Goal: Task Accomplishment & Management: Manage account settings

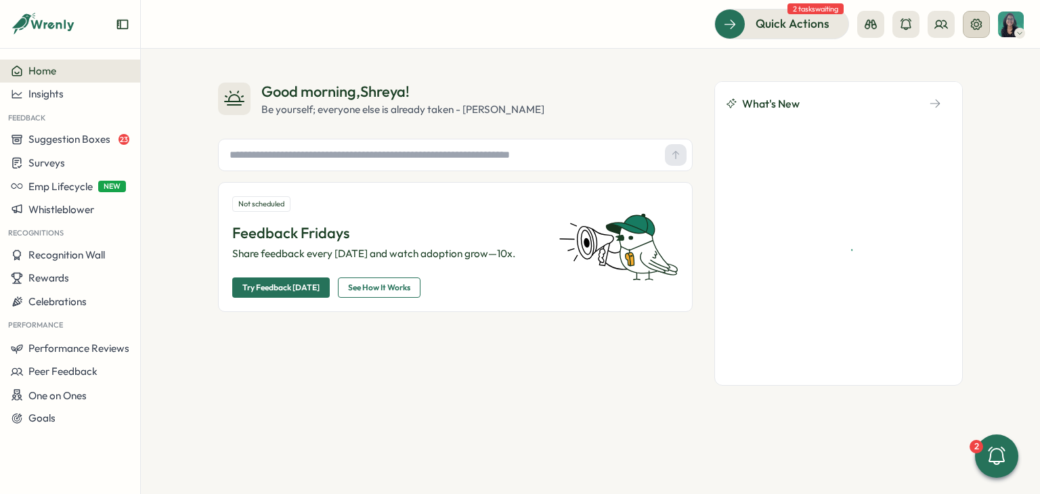
click at [971, 18] on icon at bounding box center [976, 25] width 14 height 14
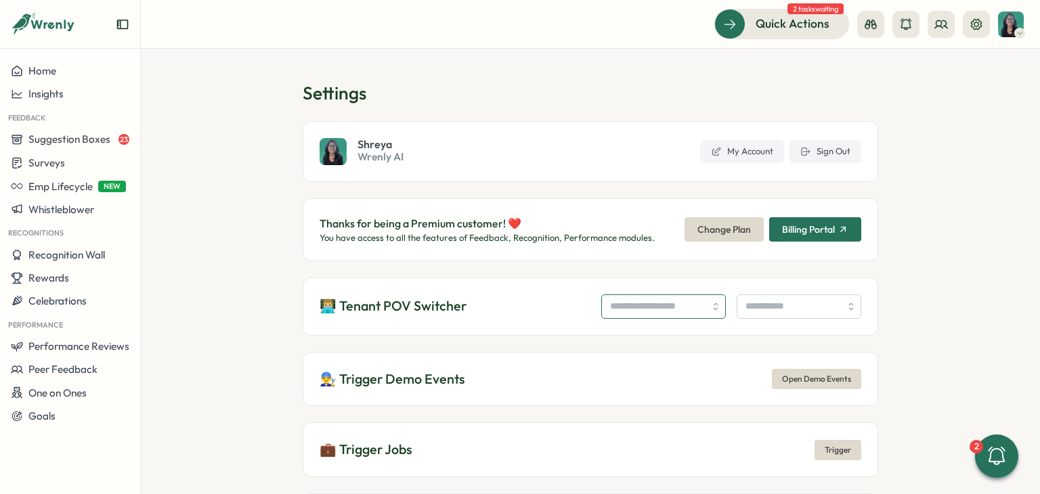
click at [634, 306] on input "search" at bounding box center [663, 306] width 125 height 24
type input "**********"
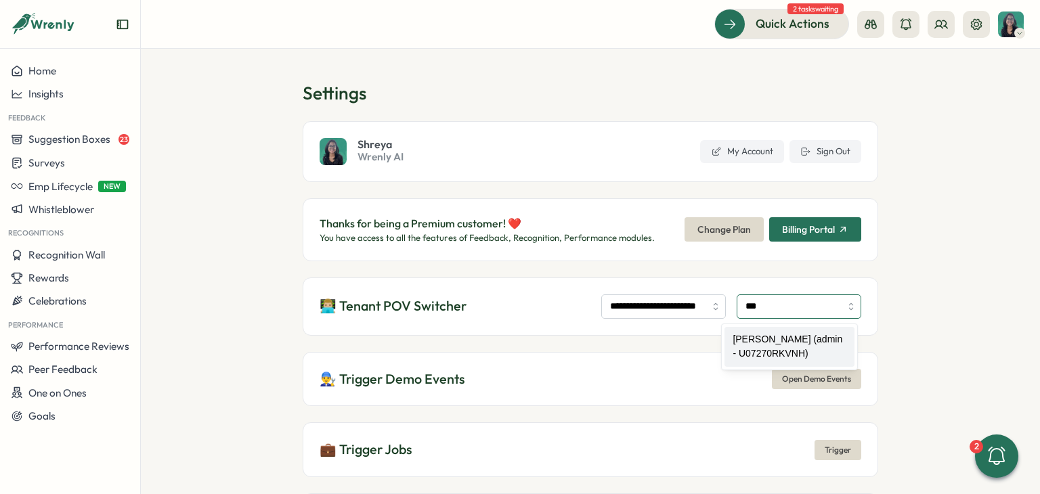
type input "**********"
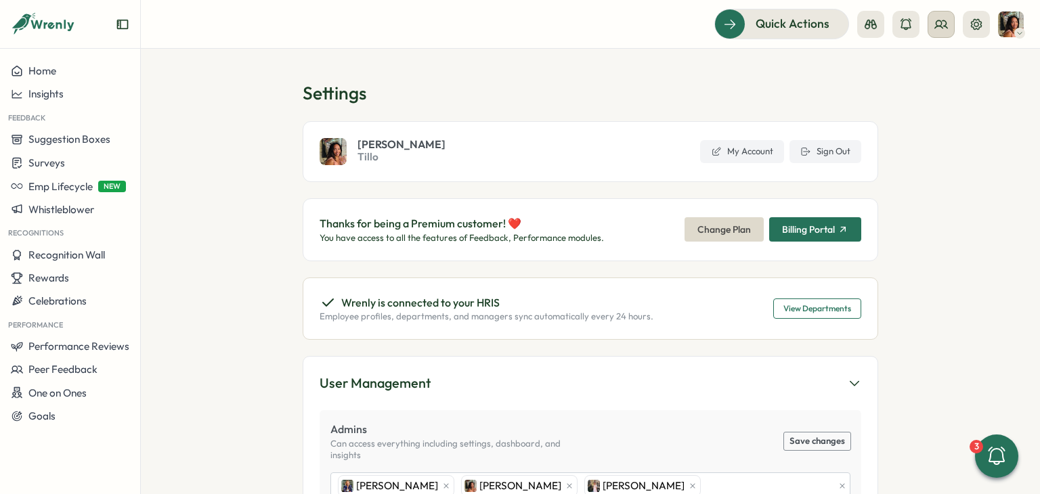
click at [941, 22] on circle at bounding box center [938, 22] width 5 height 5
click at [948, 60] on div "Org Members" at bounding box center [941, 67] width 85 height 15
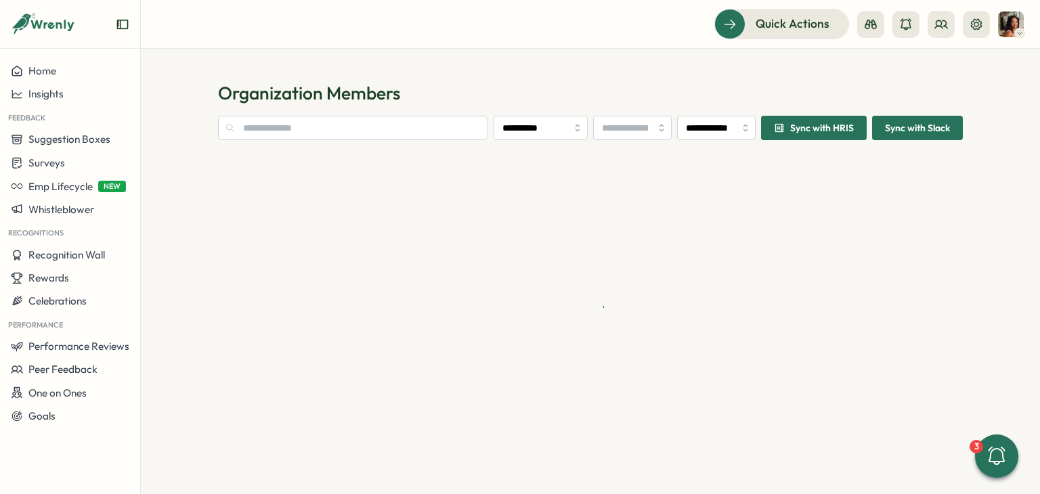
type input "**********"
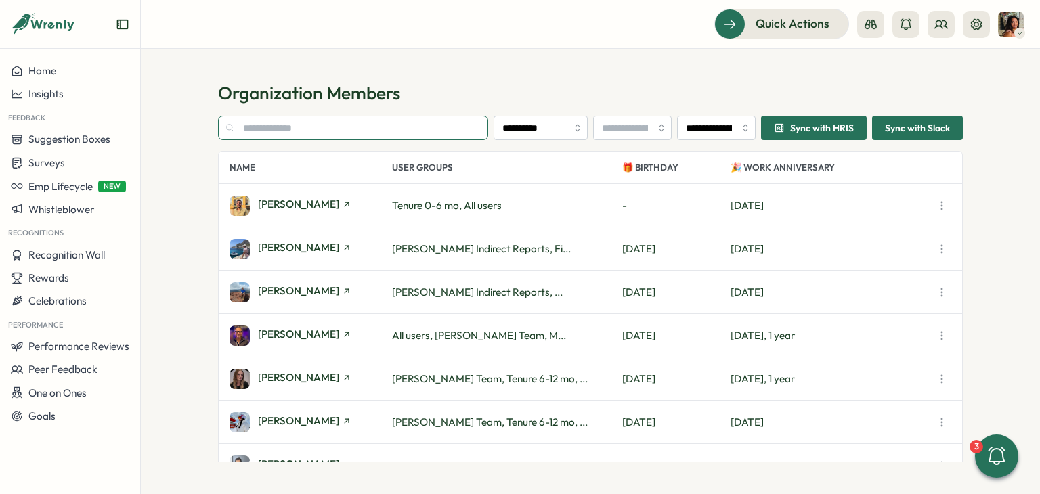
click at [336, 130] on input "text" at bounding box center [353, 128] width 270 height 24
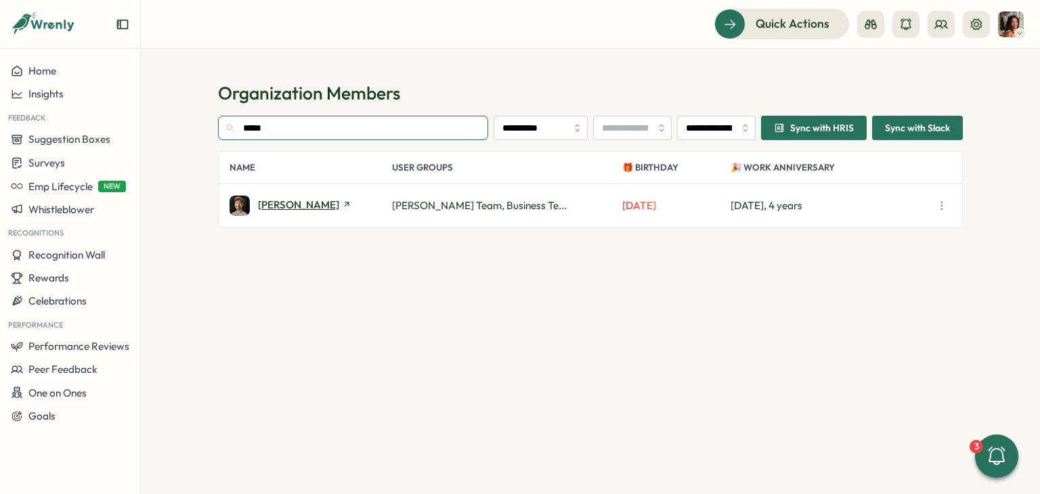
type input "*****"
click at [290, 202] on span "Arron Jennings" at bounding box center [298, 205] width 81 height 10
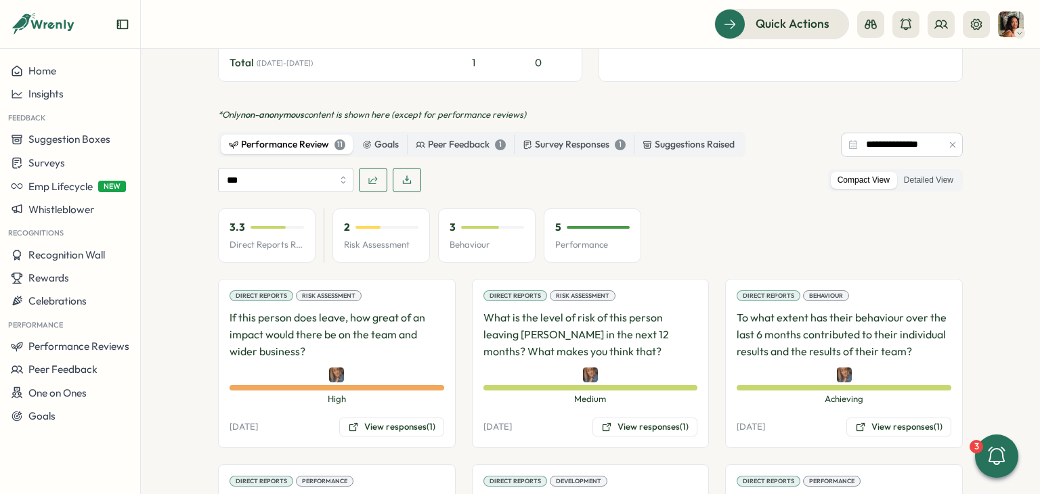
scroll to position [609, 0]
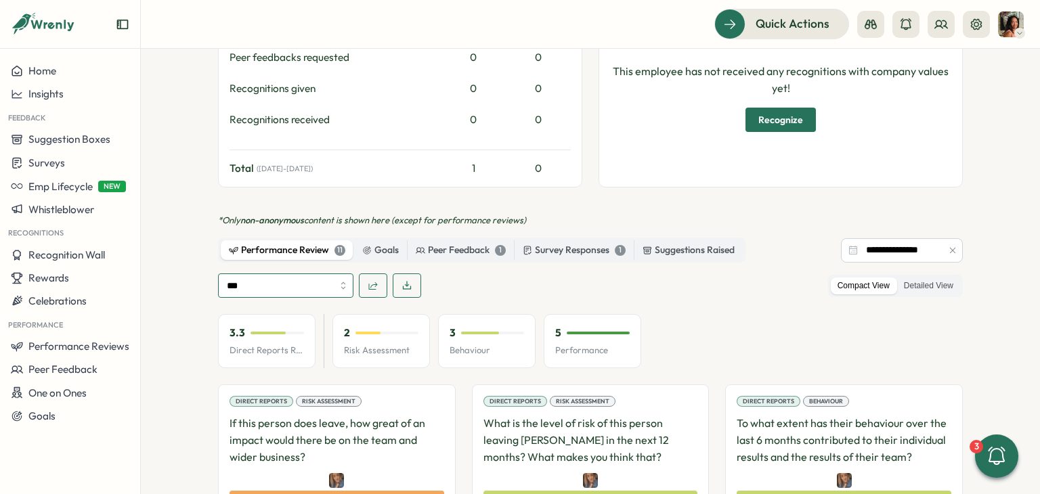
click at [238, 273] on input "***" at bounding box center [285, 285] width 135 height 24
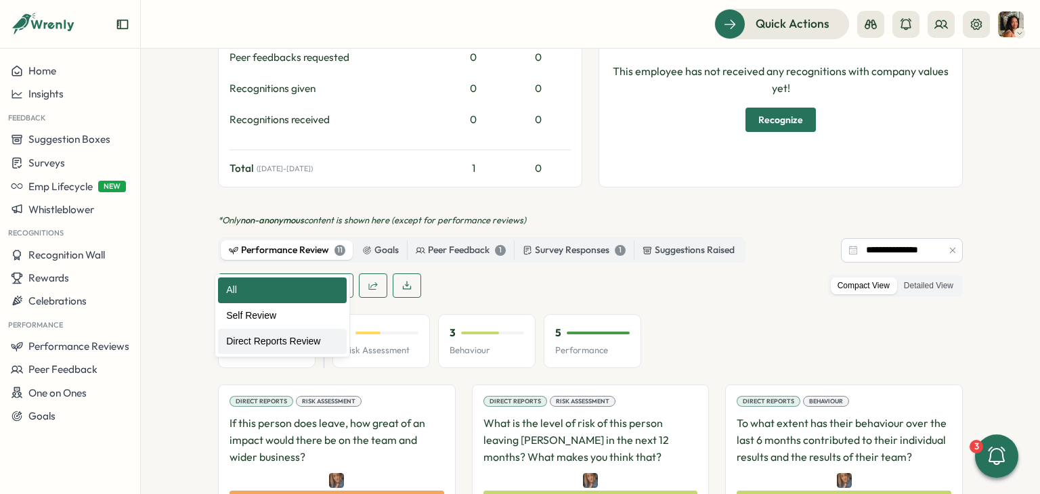
type input "**********"
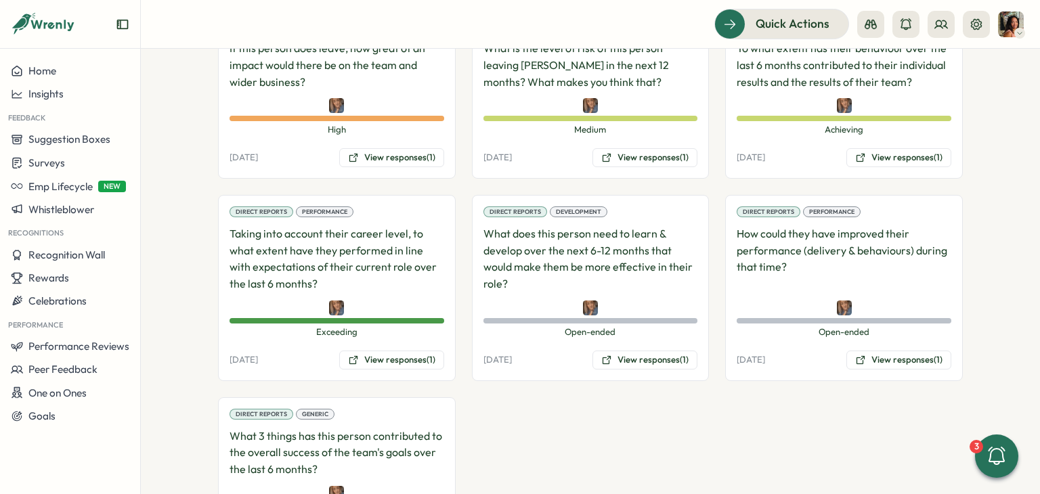
scroll to position [1015, 0]
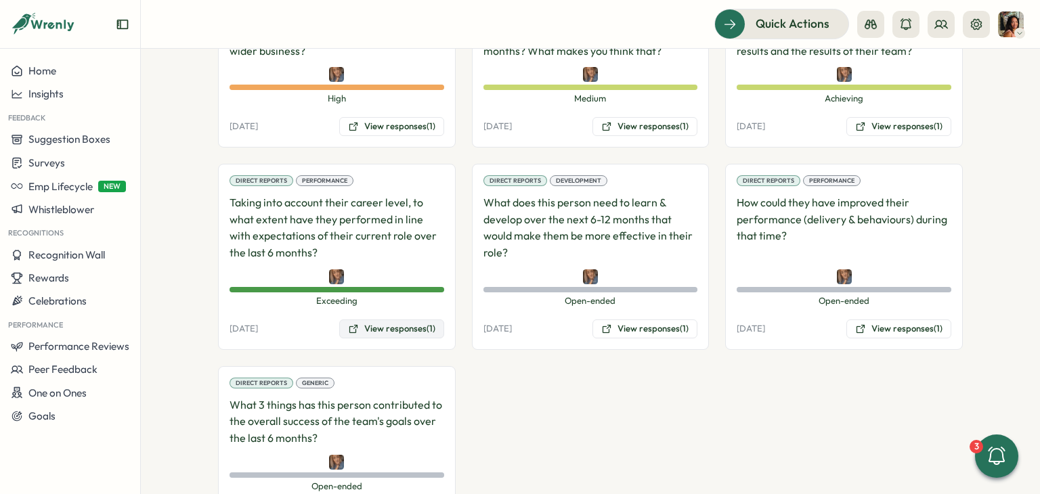
click at [372, 320] on button "View responses (1)" at bounding box center [391, 329] width 105 height 19
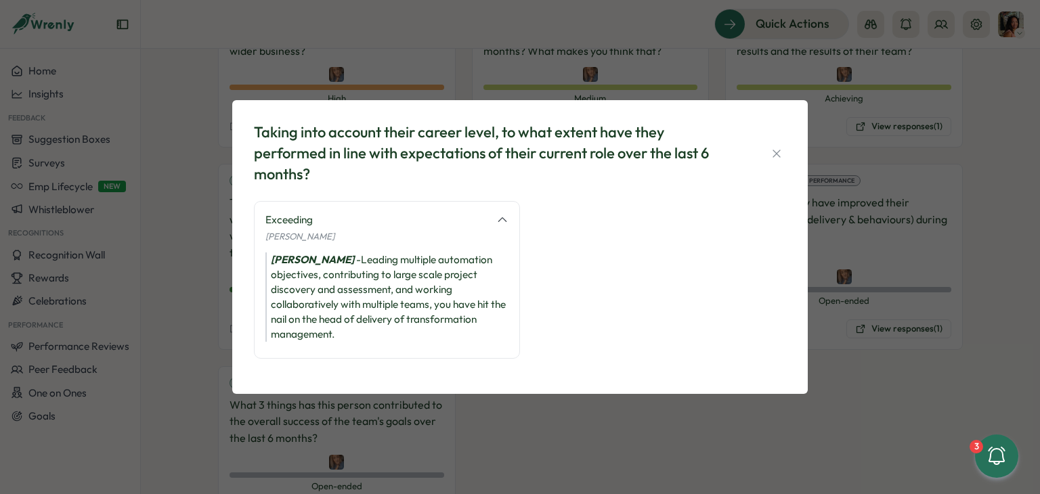
click at [780, 153] on icon "button" at bounding box center [777, 154] width 14 height 14
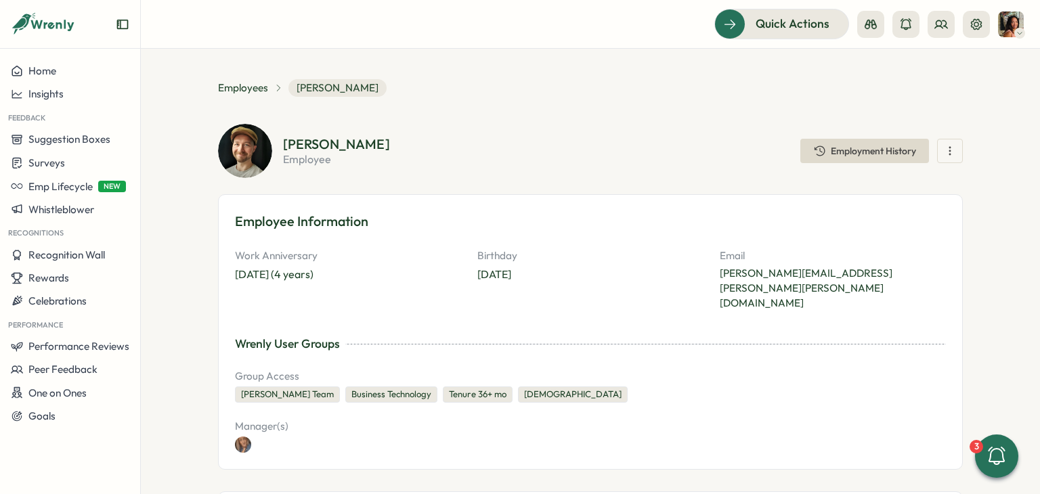
scroll to position [0, 0]
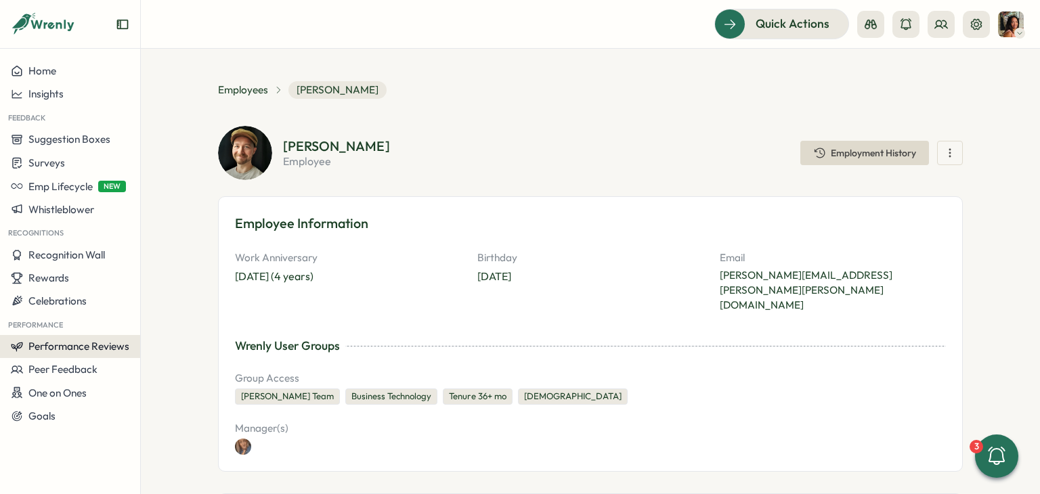
click at [125, 345] on span "Performance Reviews" at bounding box center [78, 346] width 101 height 13
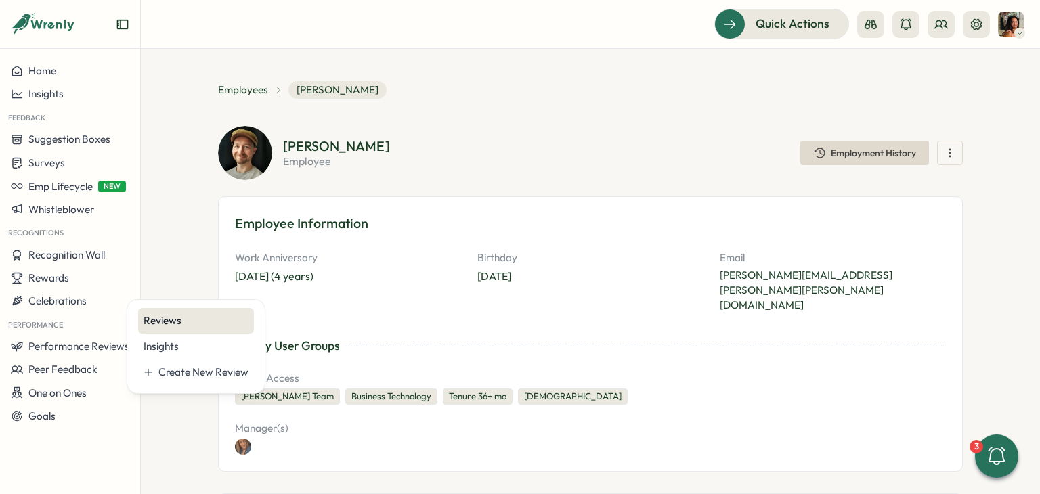
click at [167, 319] on div "Reviews" at bounding box center [196, 320] width 105 height 15
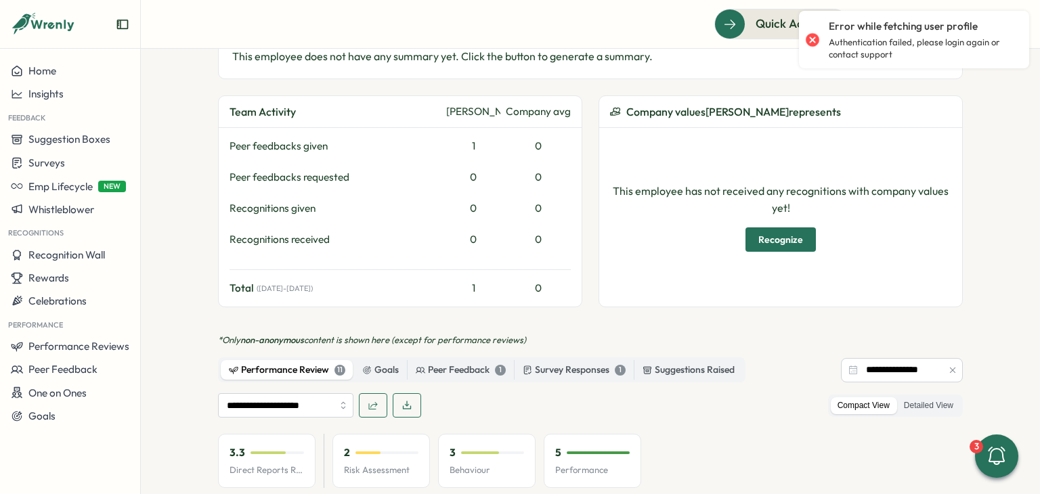
scroll to position [677, 0]
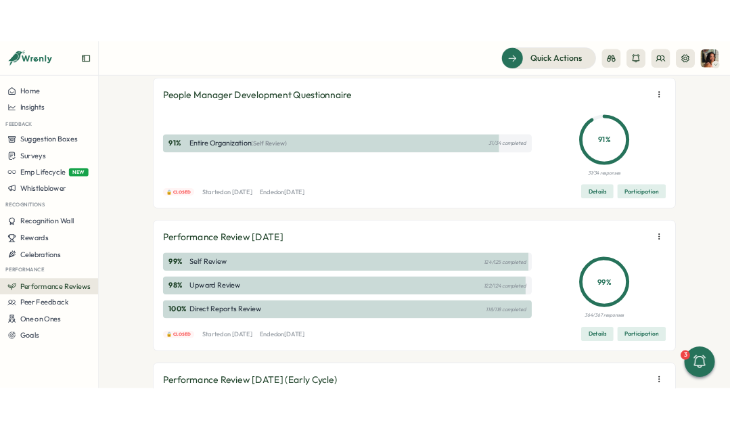
scroll to position [135, 0]
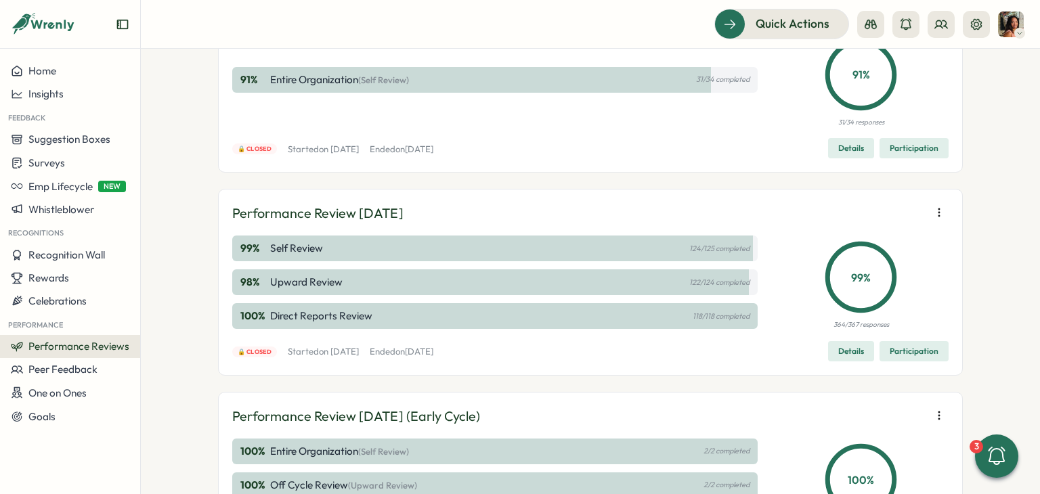
click at [728, 347] on div "🔒 Closed Started on Mon, 14 Jul 2025 Ended on Sun, 17 Aug 2025 Details Particip…" at bounding box center [590, 351] width 716 height 20
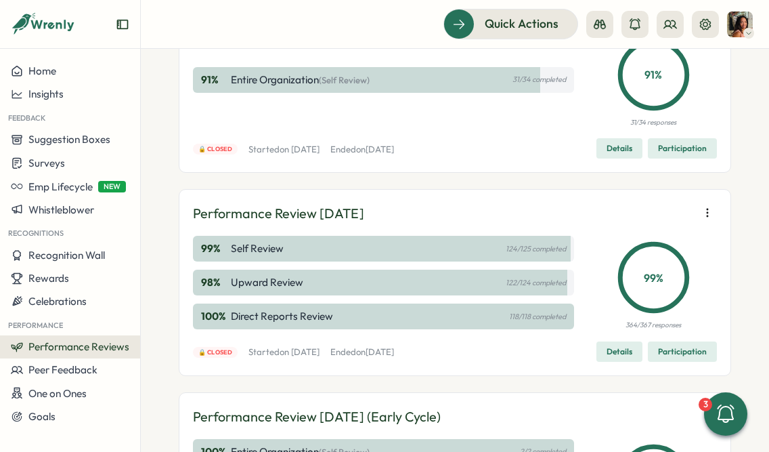
click at [617, 352] on span "Details" at bounding box center [620, 351] width 26 height 19
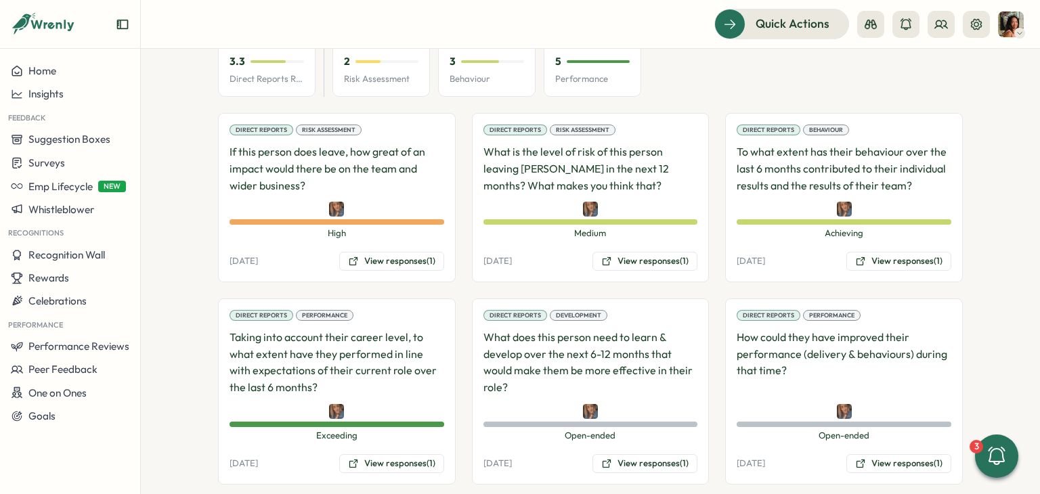
scroll to position [879, 0]
click at [411, 451] on button "View responses (1)" at bounding box center [391, 464] width 105 height 19
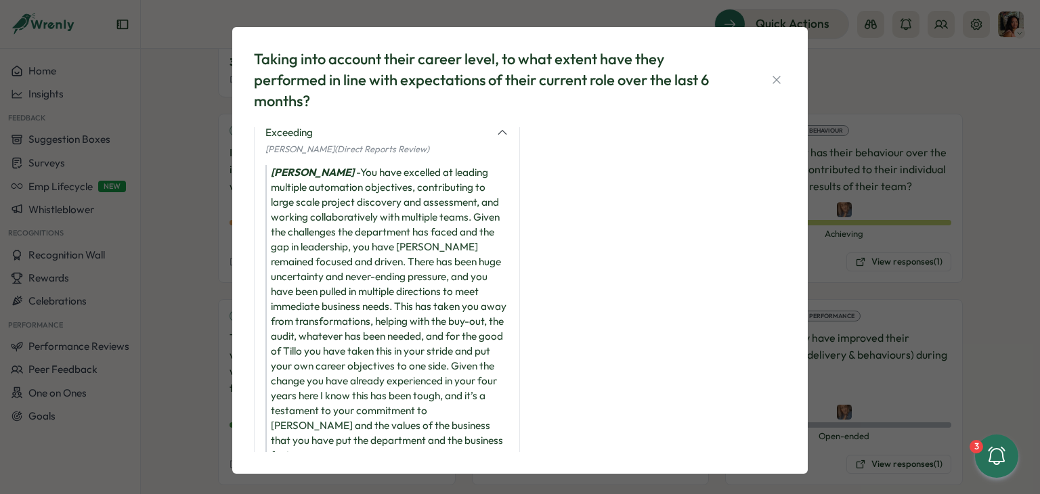
scroll to position [0, 0]
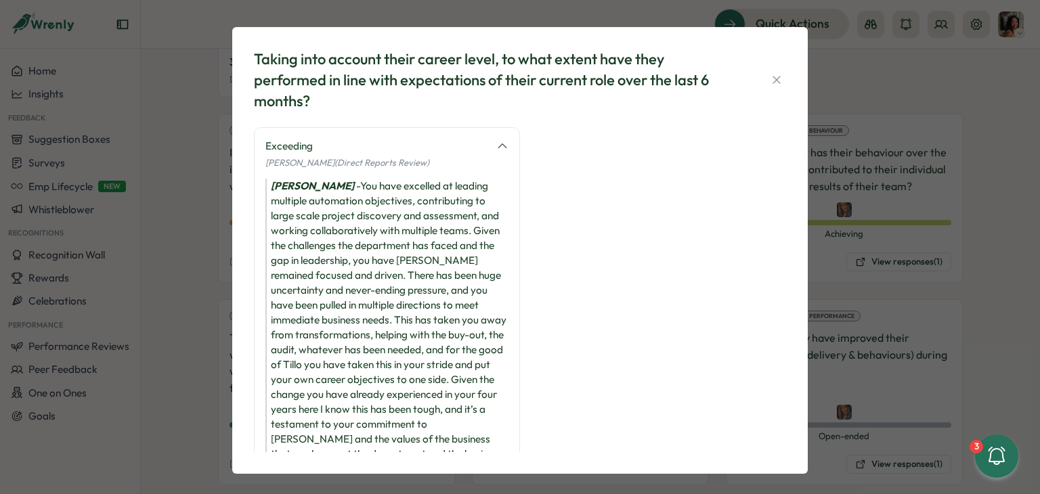
click at [768, 82] on icon "button" at bounding box center [777, 80] width 14 height 14
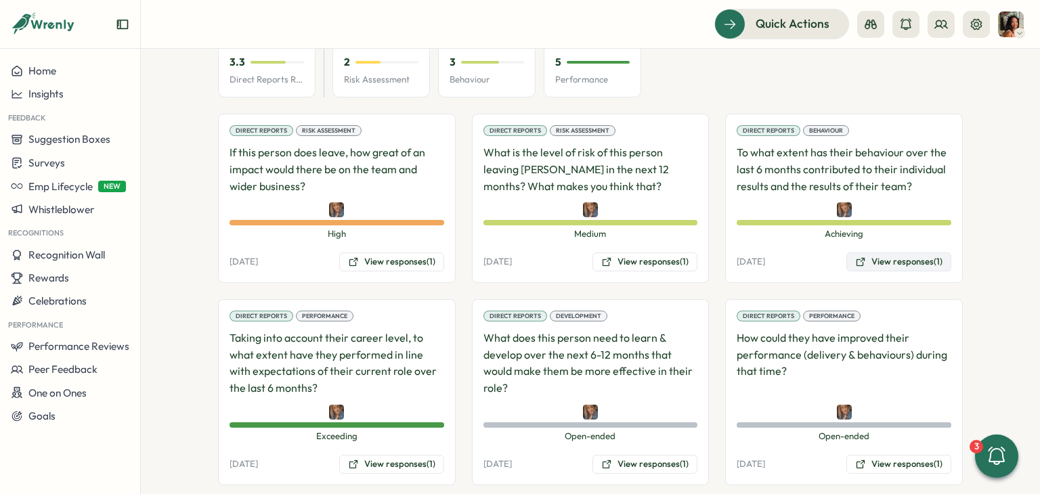
click at [768, 253] on button "View responses (1)" at bounding box center [898, 262] width 105 height 19
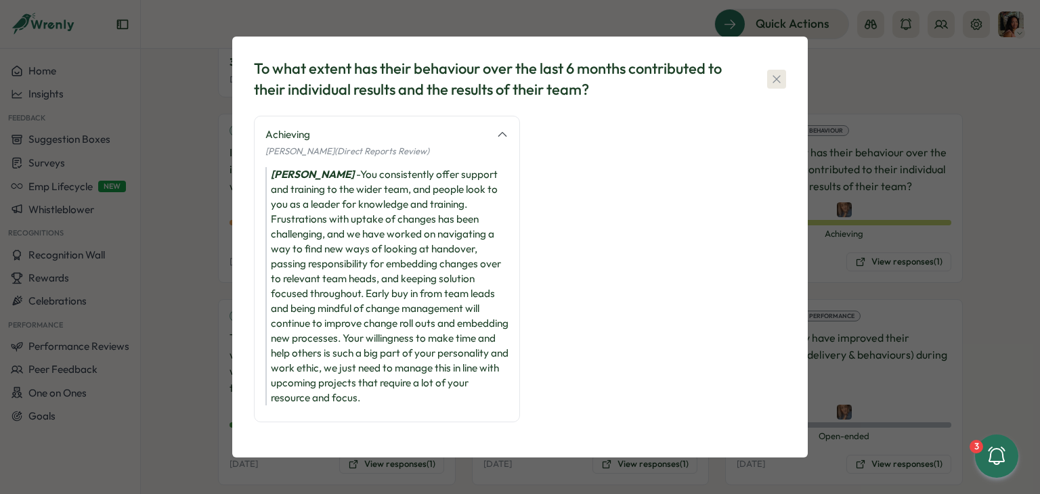
click at [768, 87] on button "button" at bounding box center [776, 79] width 19 height 19
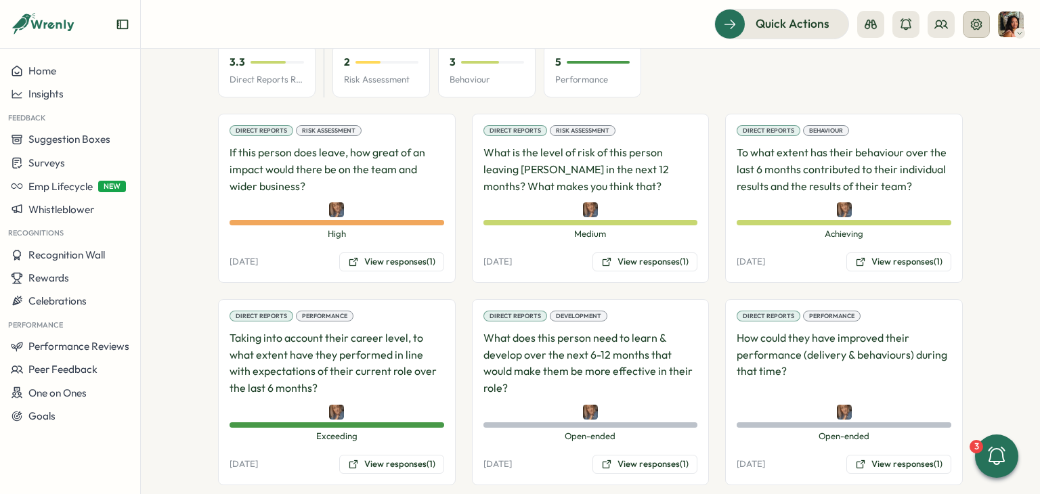
click at [768, 33] on button at bounding box center [976, 24] width 27 height 27
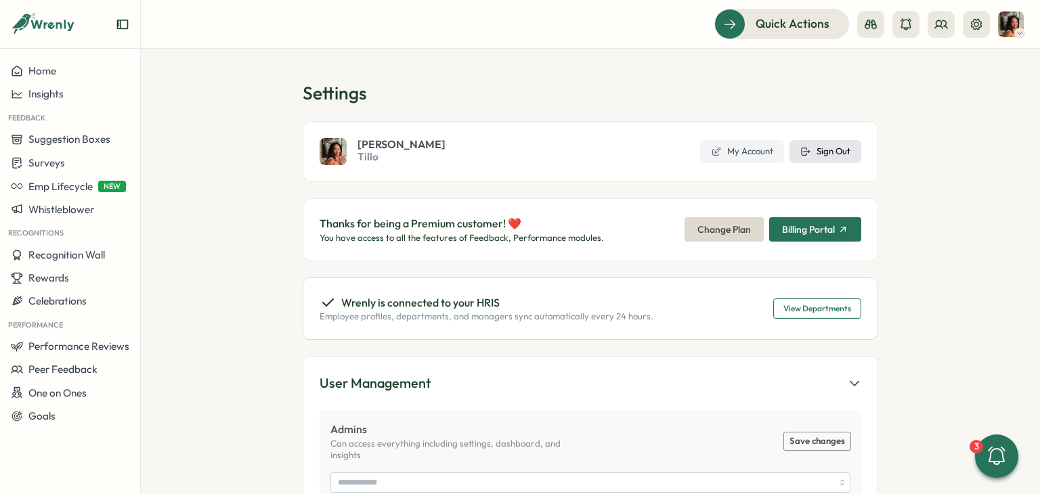
click at [768, 149] on span "Sign Out" at bounding box center [833, 152] width 34 height 12
